Goal: Task Accomplishment & Management: Manage account settings

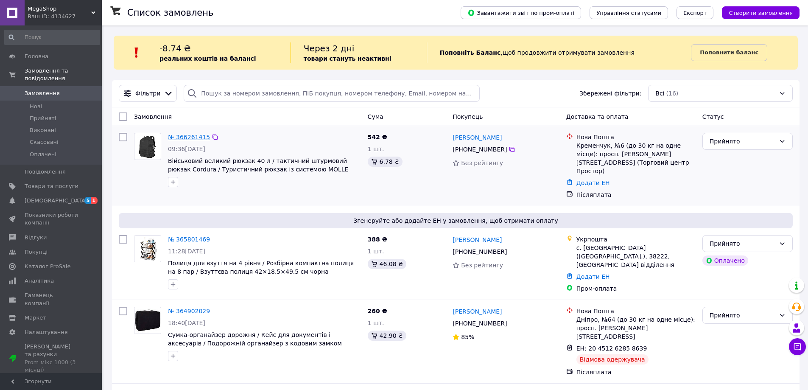
click at [186, 134] on link "№ 366261415" at bounding box center [189, 137] width 42 height 7
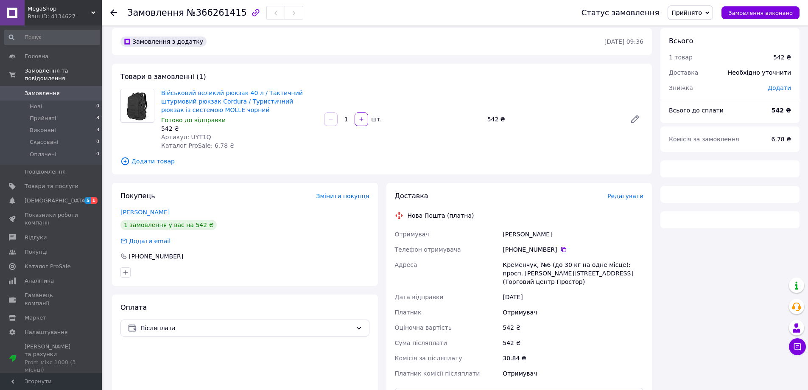
scroll to position [113, 0]
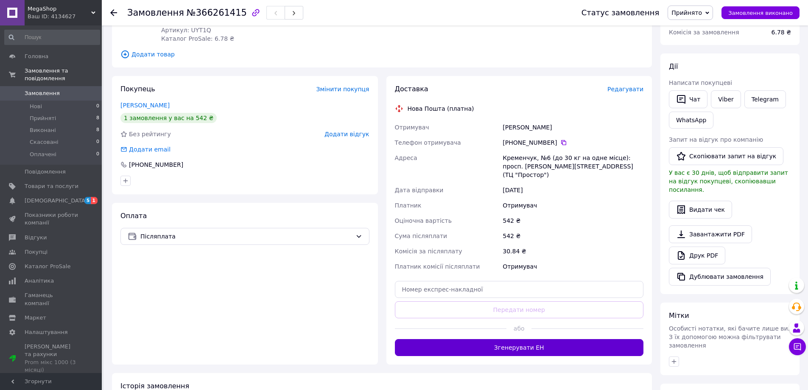
click at [394, 344] on button "Згенерувати ЕН" at bounding box center [519, 347] width 249 height 17
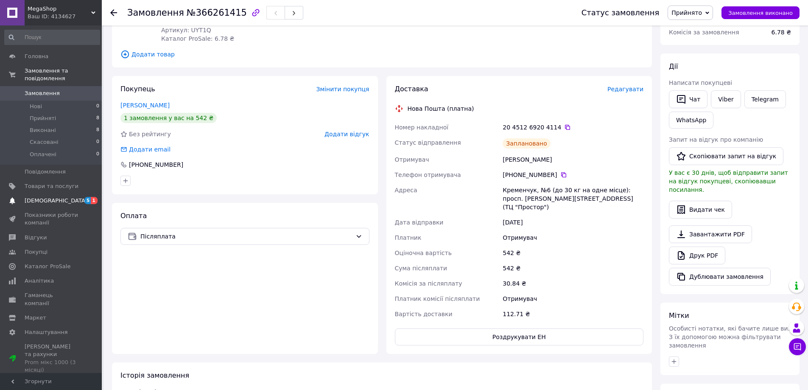
click at [65, 193] on link "[DEMOGRAPHIC_DATA] 5 1" at bounding box center [52, 200] width 104 height 14
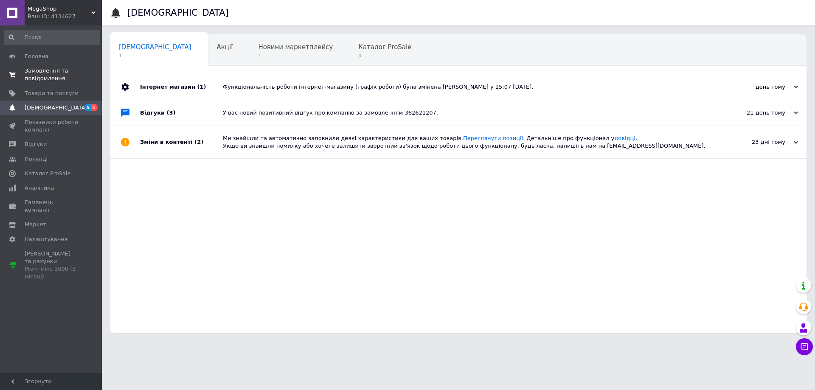
click at [78, 71] on span "0 0" at bounding box center [89, 74] width 23 height 15
